Goal: Information Seeking & Learning: Learn about a topic

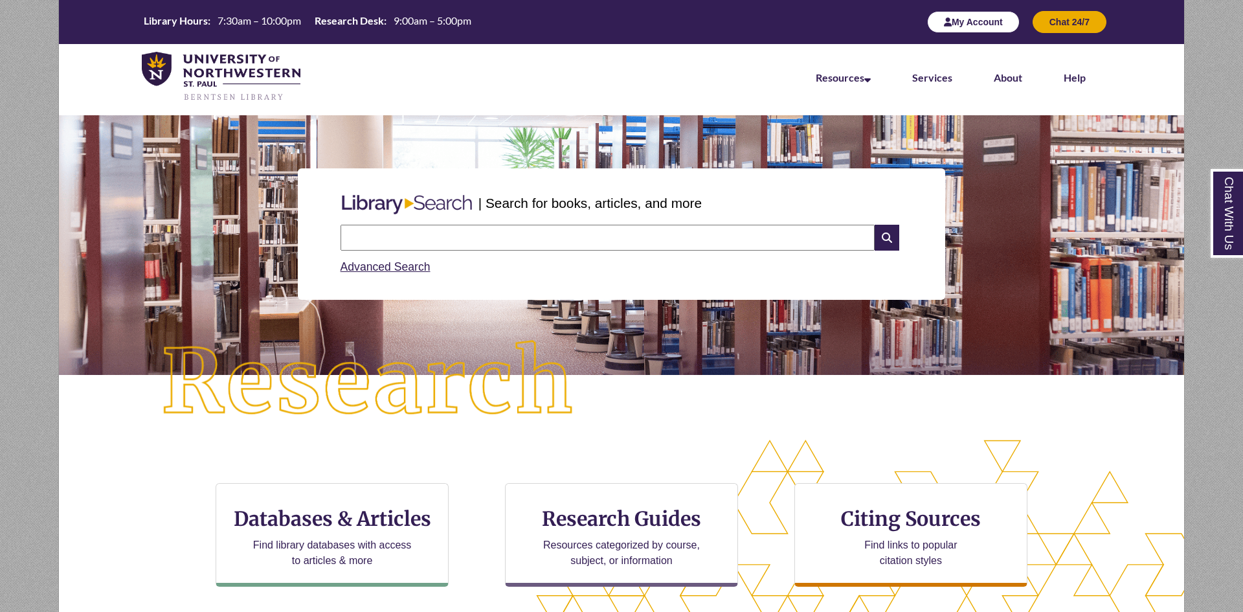
click at [972, 19] on button "My Account" at bounding box center [973, 22] width 93 height 22
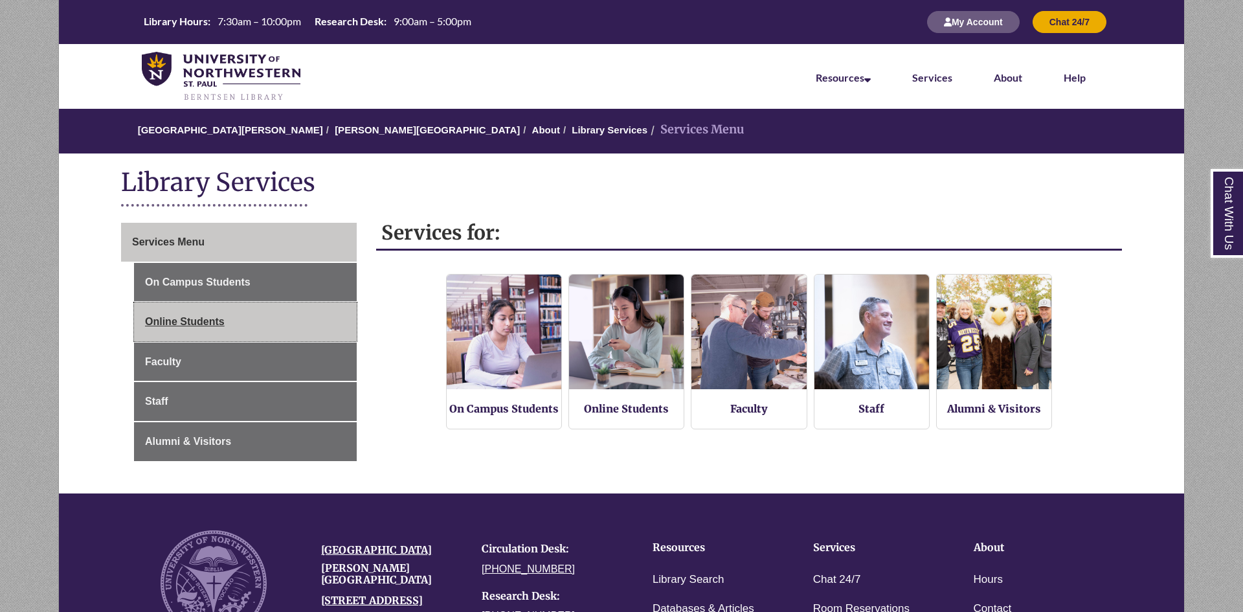
click at [203, 316] on link "Online Students" at bounding box center [245, 321] width 223 height 39
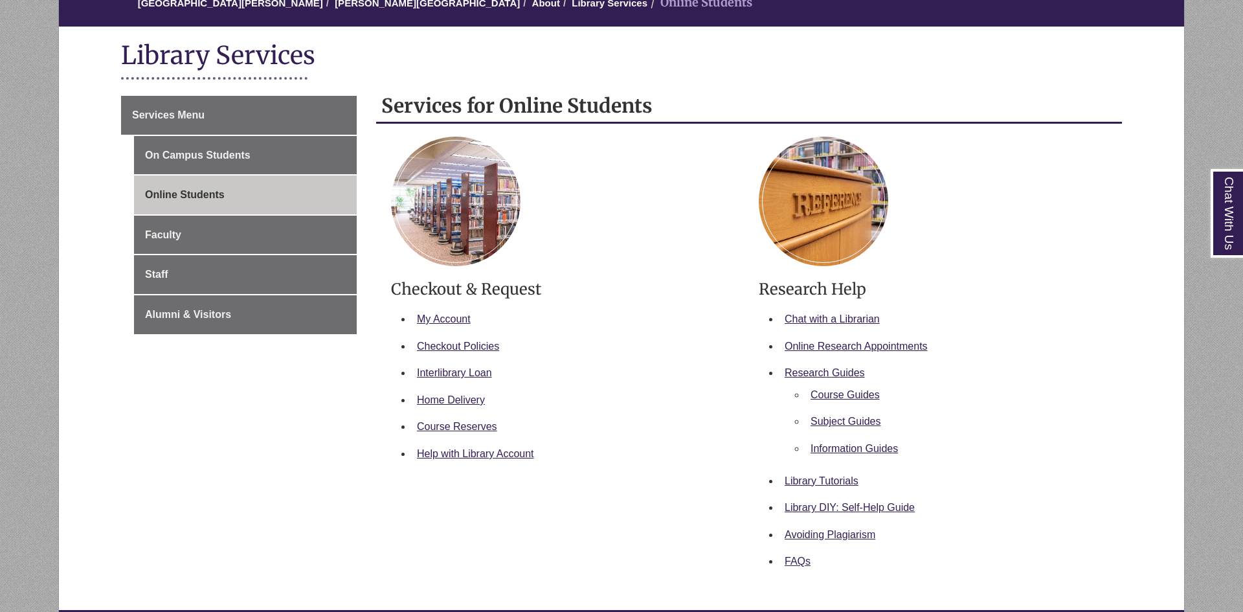
scroll to position [131, 0]
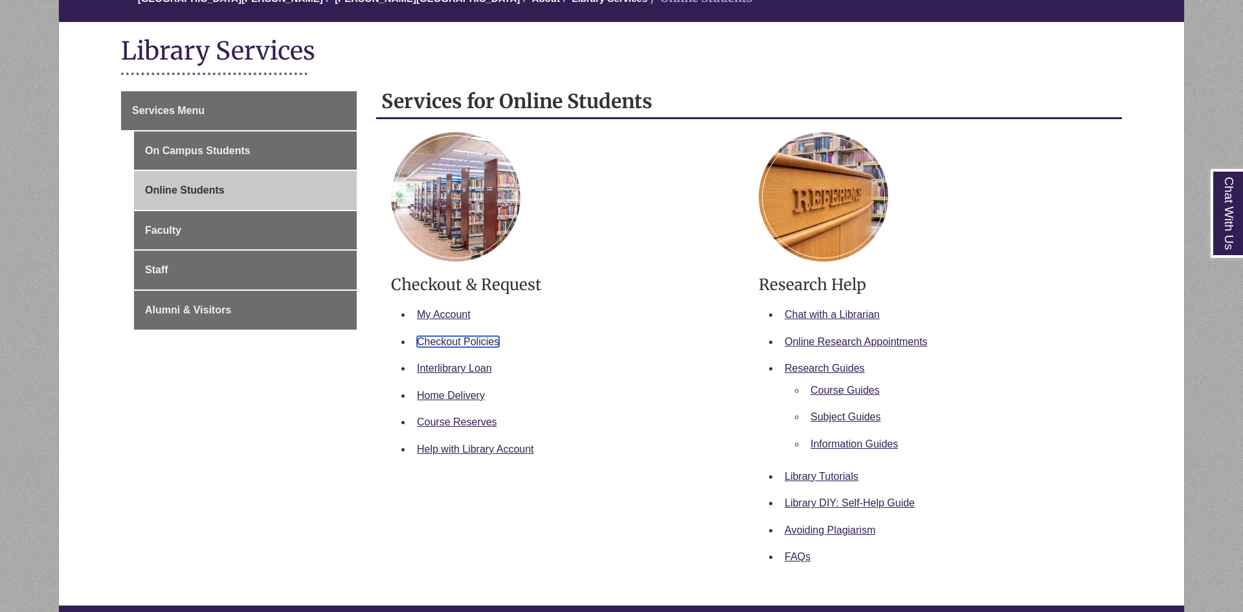
click at [469, 342] on link "Checkout Policies" at bounding box center [458, 341] width 82 height 11
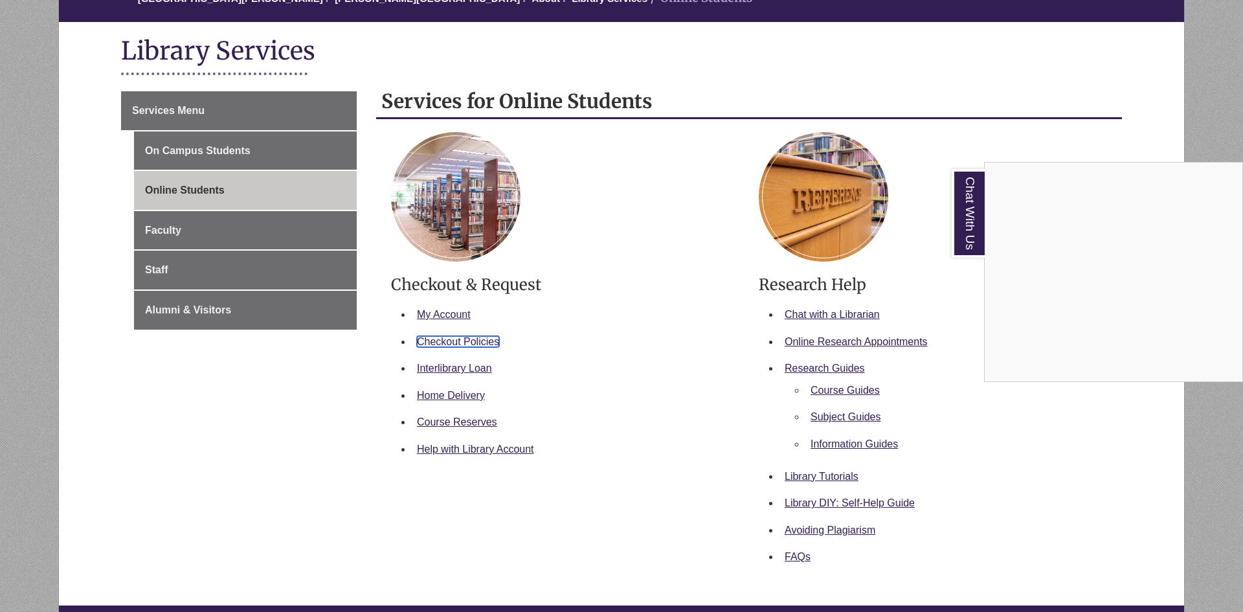
click at [474, 343] on link "Checkout Policies" at bounding box center [458, 341] width 82 height 11
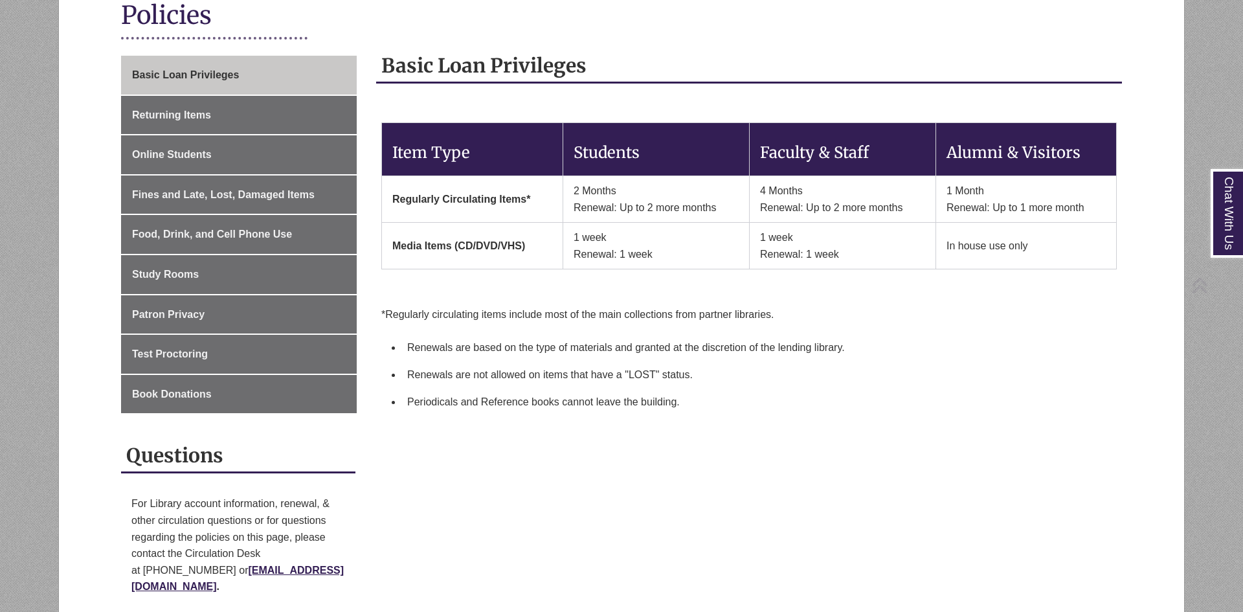
scroll to position [171, 0]
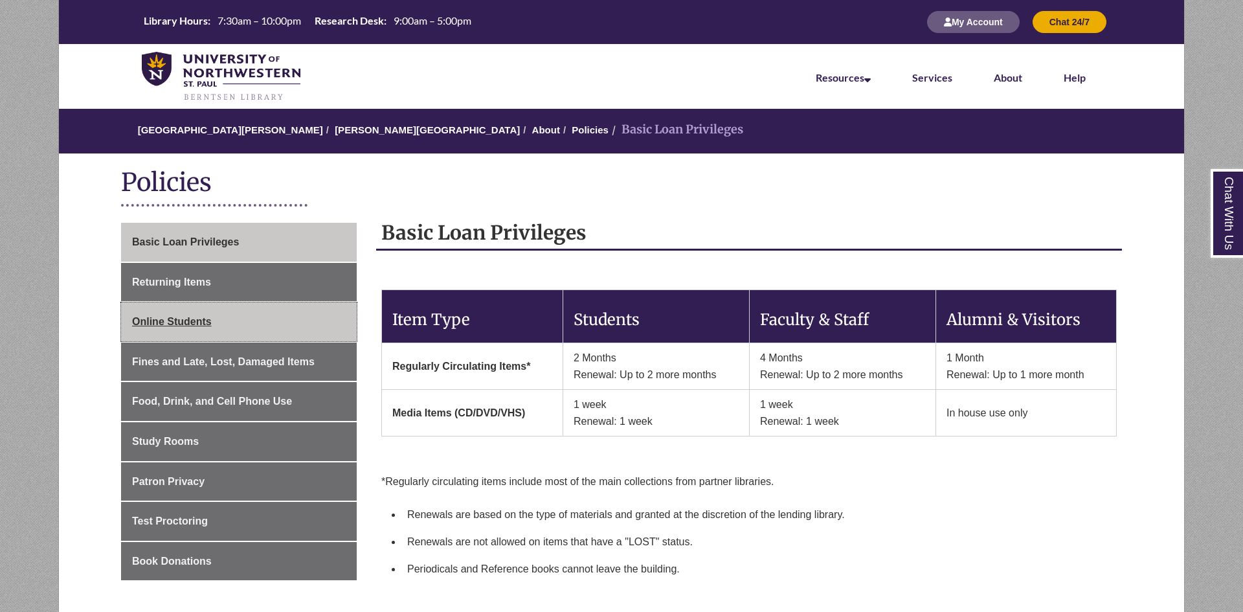
click at [194, 326] on span "Online Students" at bounding box center [172, 321] width 80 height 11
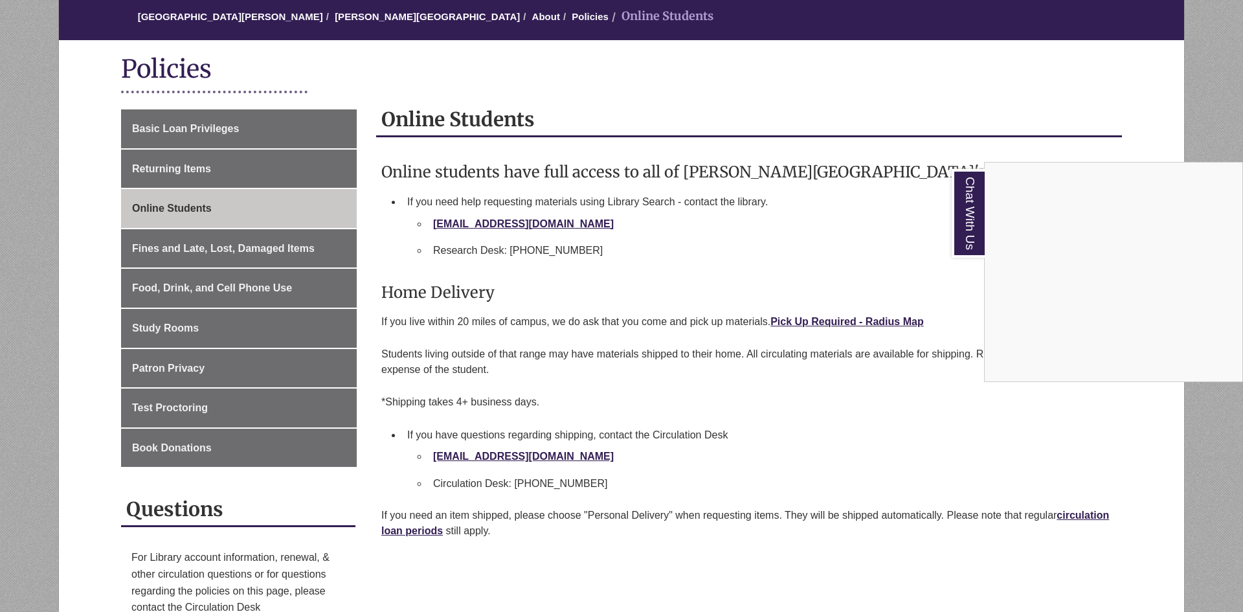
scroll to position [41, 0]
